Goal: Transaction & Acquisition: Download file/media

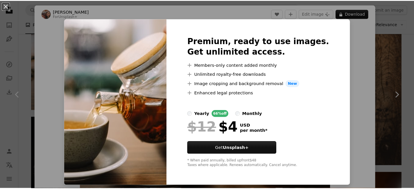
scroll to position [17, 0]
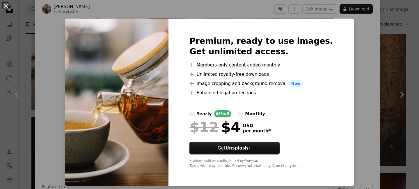
click at [16, 22] on div "An X shape Premium, ready to use images. Get unlimited access. A plus sign Memb…" at bounding box center [209, 94] width 419 height 189
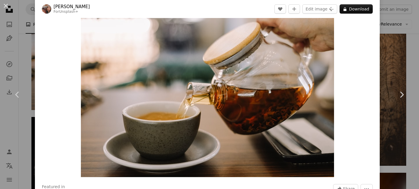
click at [15, 11] on div "An X shape Chevron left Chevron right [PERSON_NAME] For Unsplash+ A heart A plu…" at bounding box center [209, 94] width 419 height 189
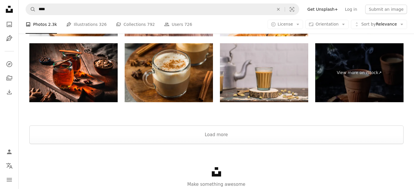
scroll to position [1537, 0]
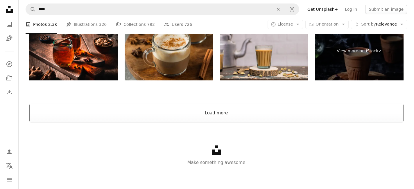
click at [216, 113] on button "Load more" at bounding box center [216, 113] width 375 height 19
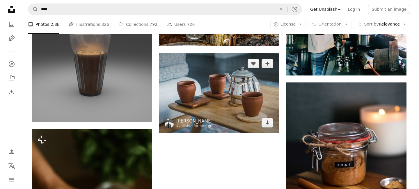
scroll to position [1834, 0]
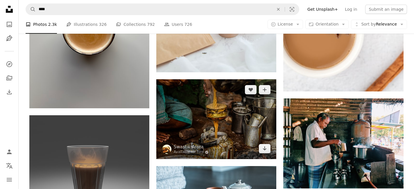
click at [215, 124] on img at bounding box center [216, 119] width 120 height 80
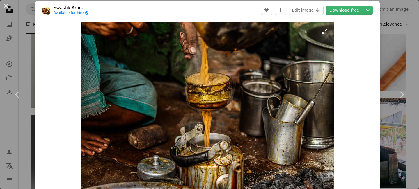
scroll to position [10, 0]
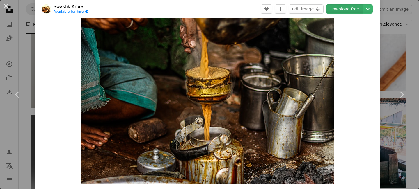
click at [344, 9] on link "Download free" at bounding box center [344, 8] width 37 height 9
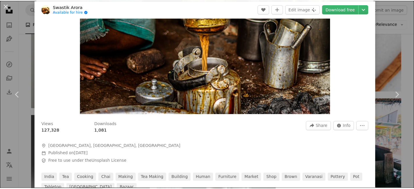
scroll to position [5, 0]
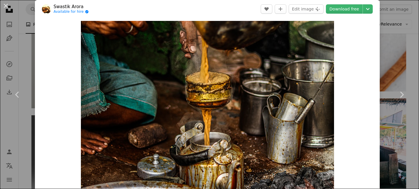
click at [8, 44] on div "An X shape Chevron left Chevron right [PERSON_NAME] Available for hire A checkm…" at bounding box center [209, 94] width 419 height 189
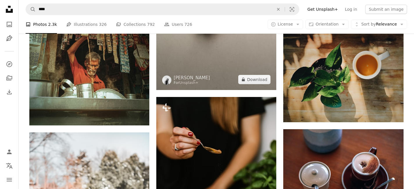
scroll to position [2403, 0]
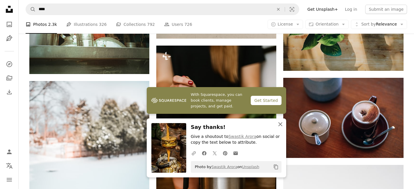
click at [280, 125] on icon "button" at bounding box center [281, 124] width 4 height 4
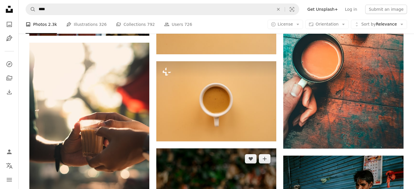
scroll to position [1494, 0]
